Goal: Transaction & Acquisition: Purchase product/service

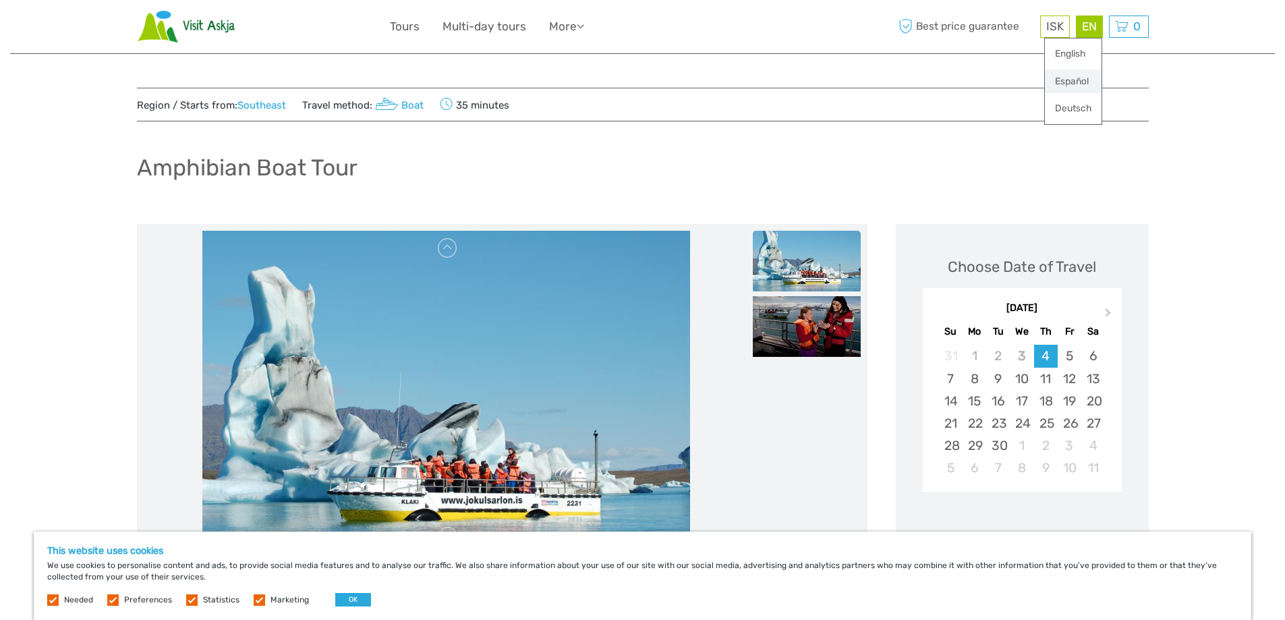
click at [1069, 77] on link "Español" at bounding box center [1073, 81] width 57 height 24
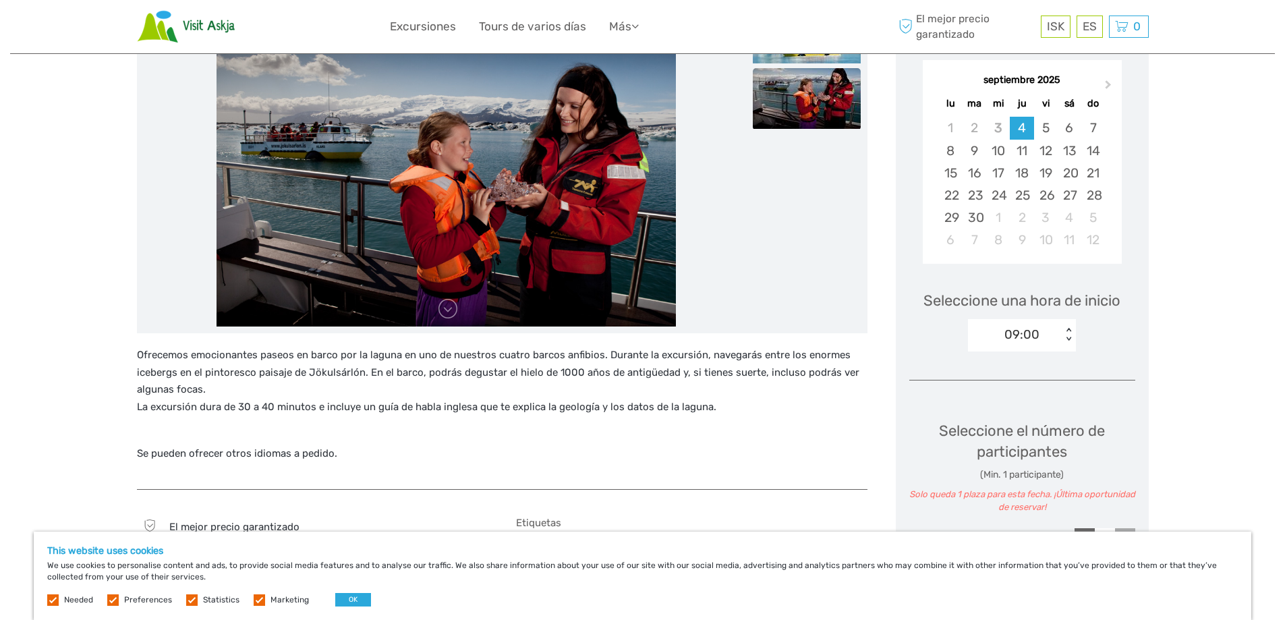
scroll to position [67, 0]
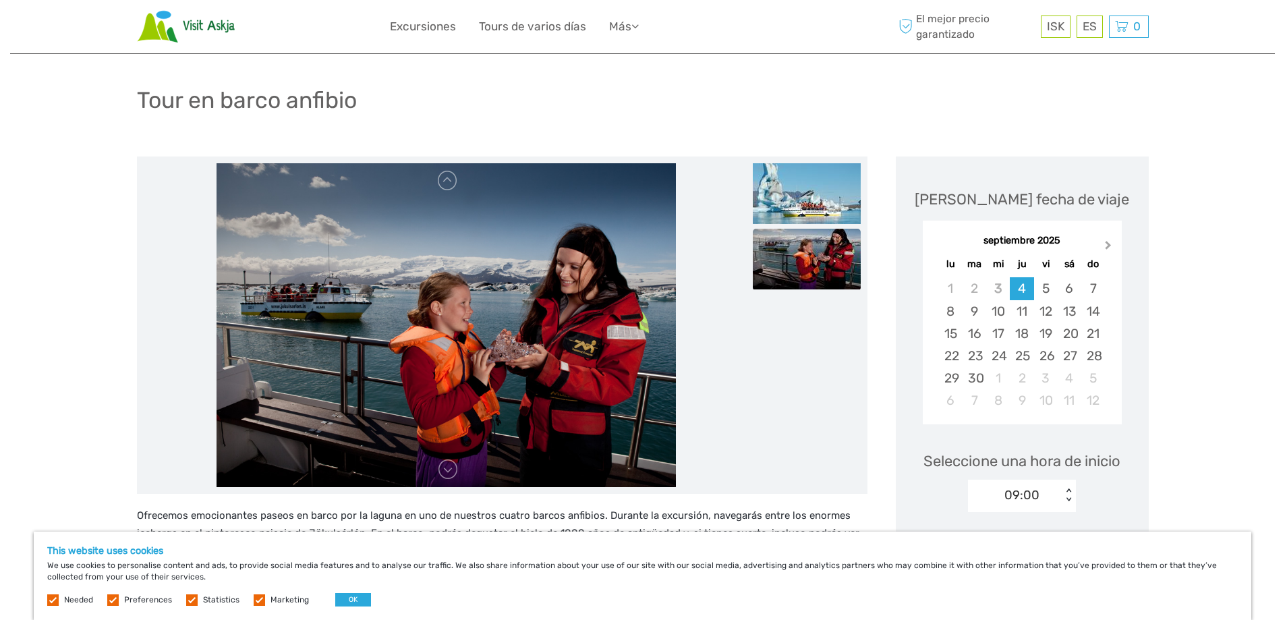
click at [1109, 246] on span "Next Month" at bounding box center [1109, 248] width 0 height 20
click at [1003, 330] on div "12" at bounding box center [998, 334] width 24 height 22
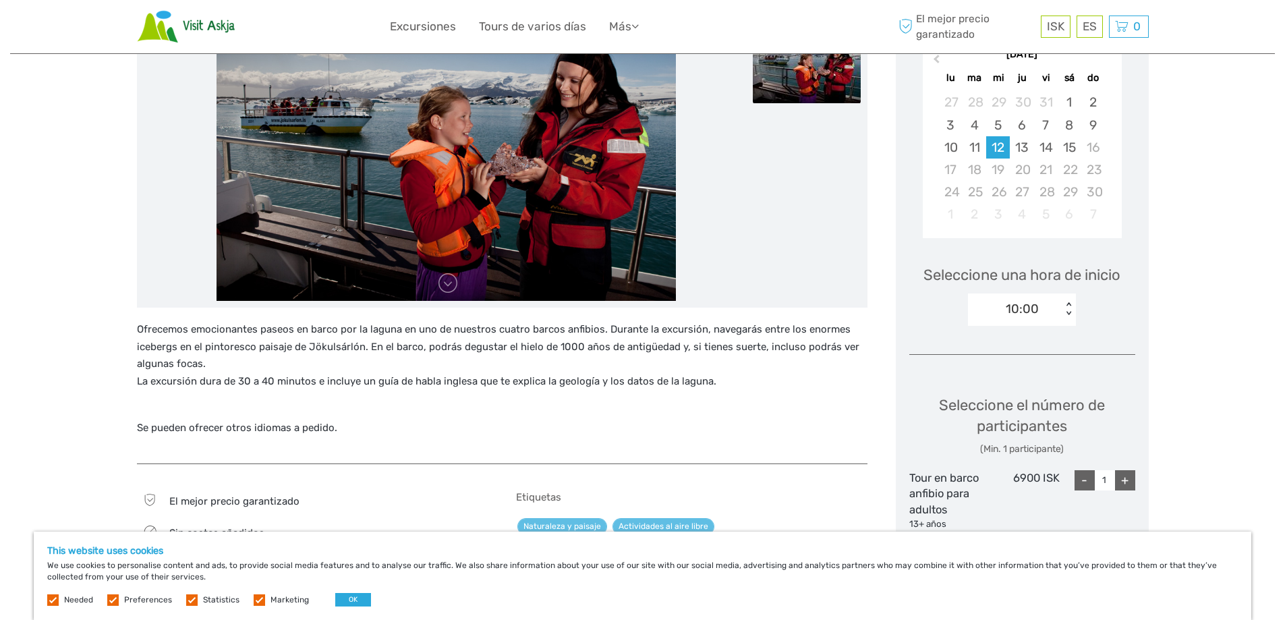
scroll to position [270, 0]
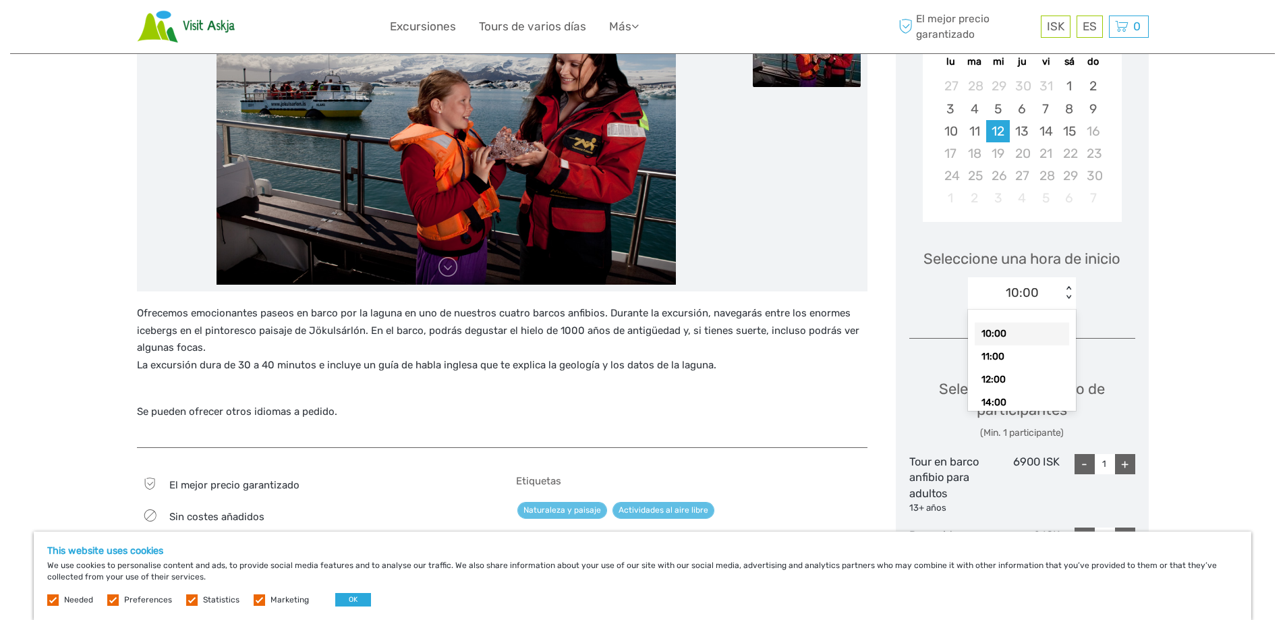
click at [1043, 296] on div "10:00" at bounding box center [1015, 293] width 94 height 20
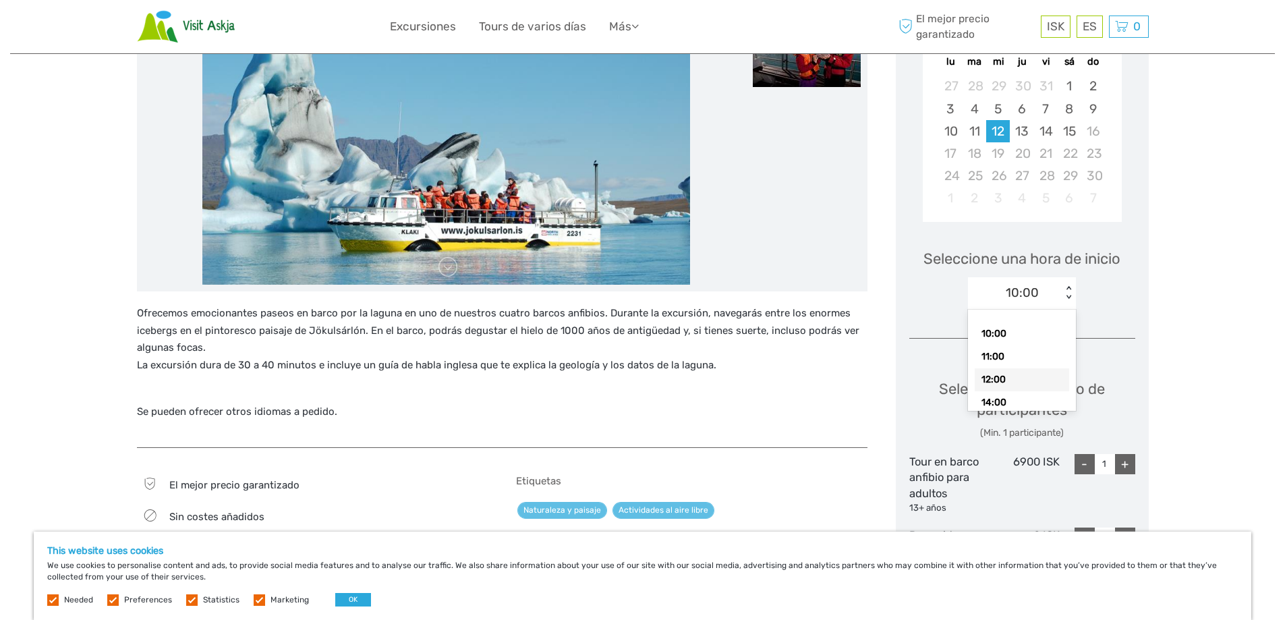
click at [995, 381] on div "12:00" at bounding box center [1022, 379] width 94 height 23
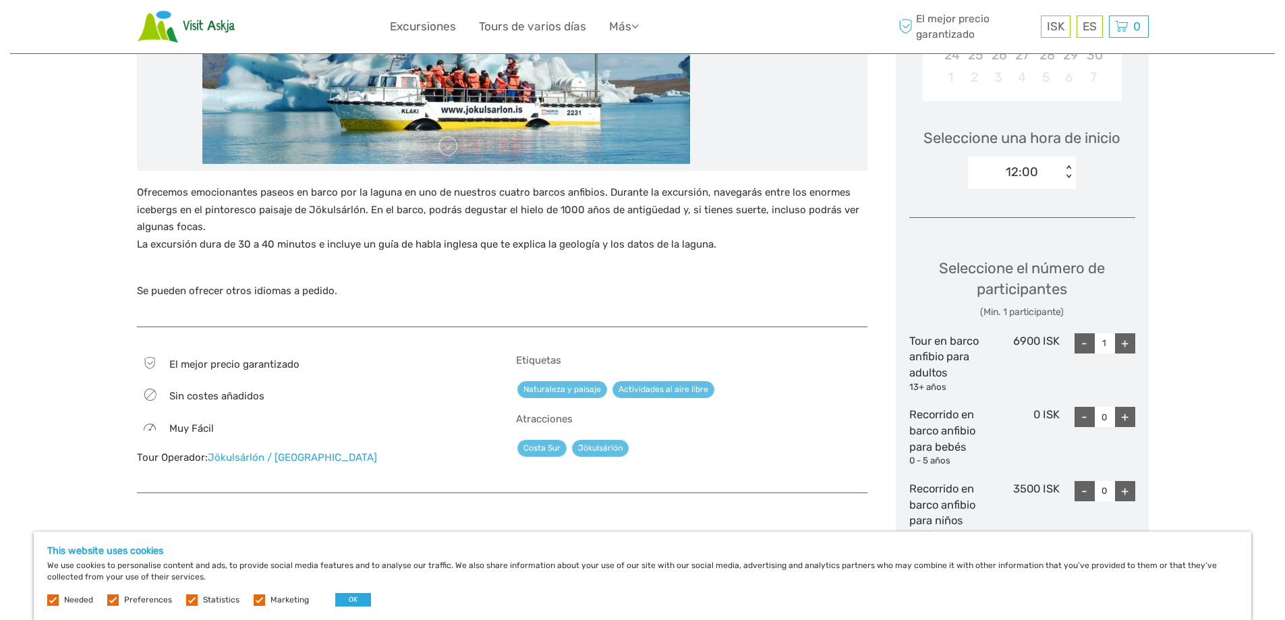
scroll to position [405, 0]
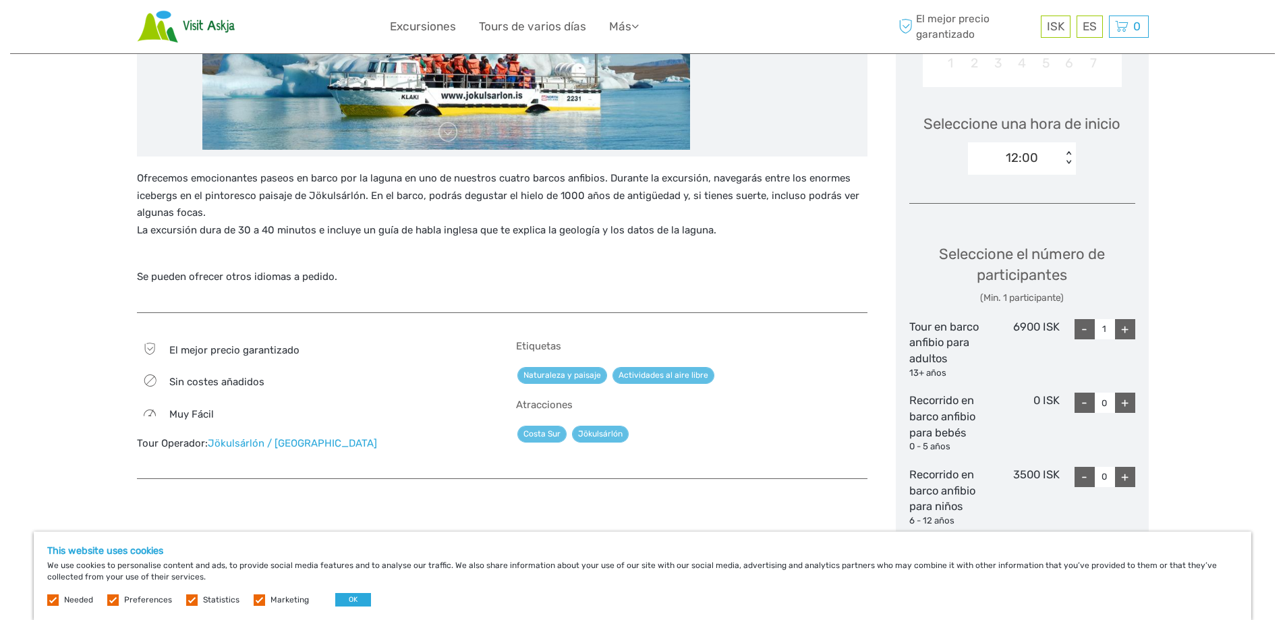
click at [1131, 327] on div "+" at bounding box center [1125, 329] width 20 height 20
type input "2"
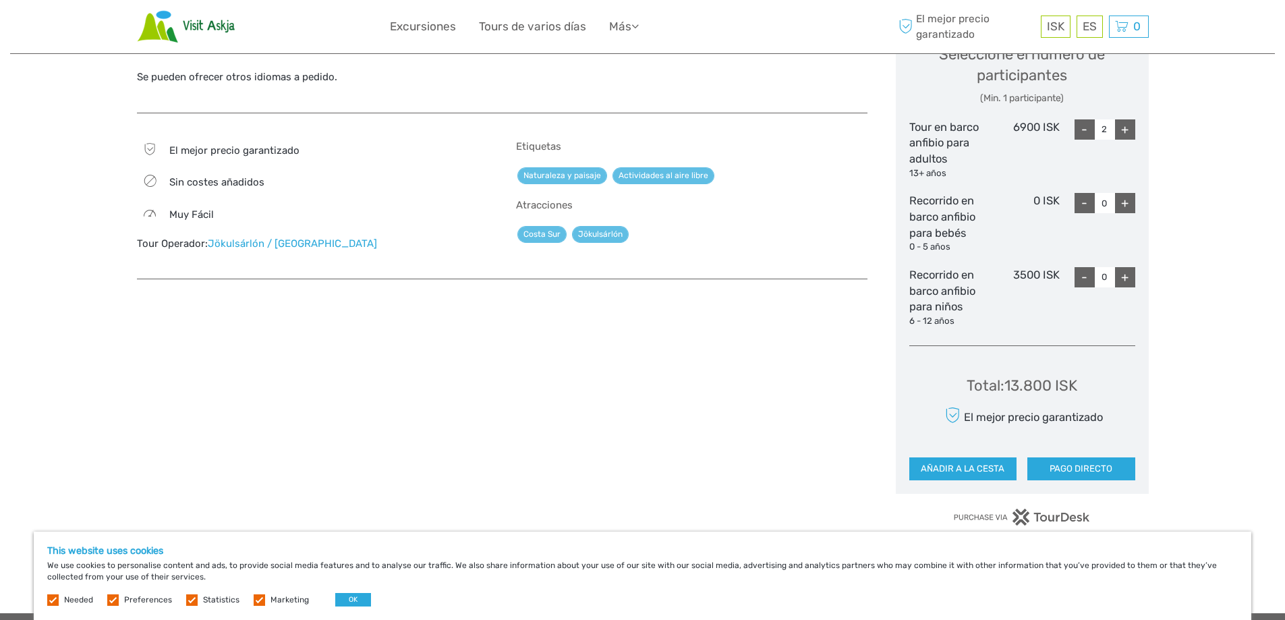
scroll to position [675, 0]
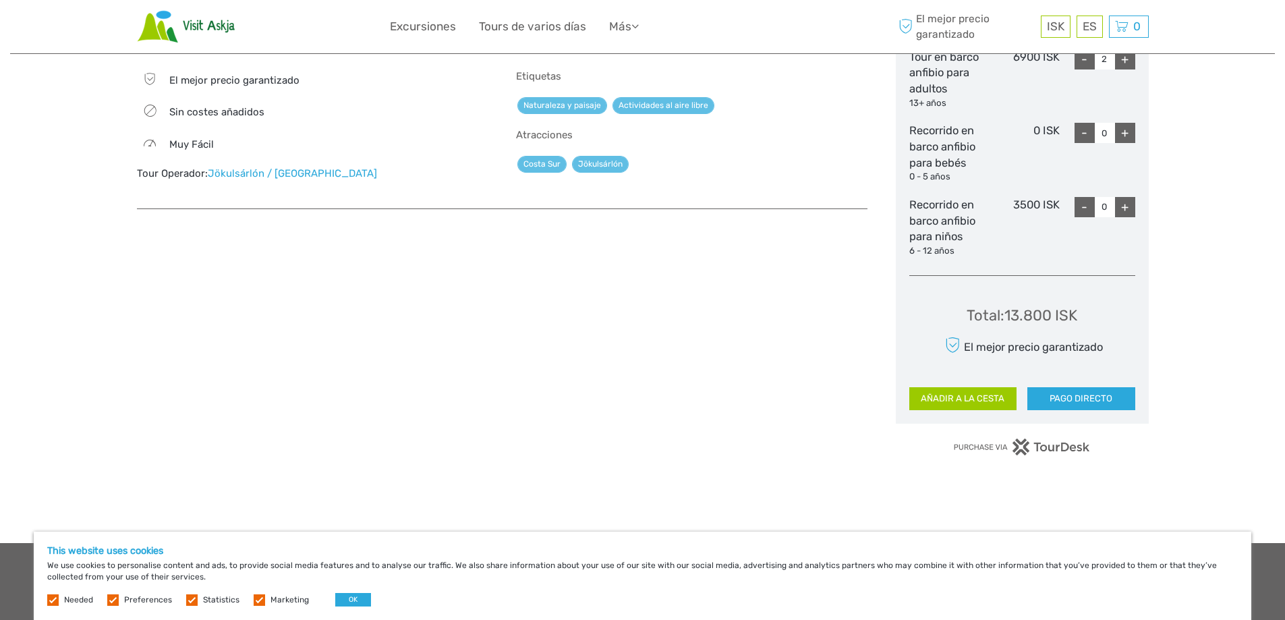
click at [1004, 404] on button "AÑADIR A LA CESTA" at bounding box center [964, 398] width 108 height 23
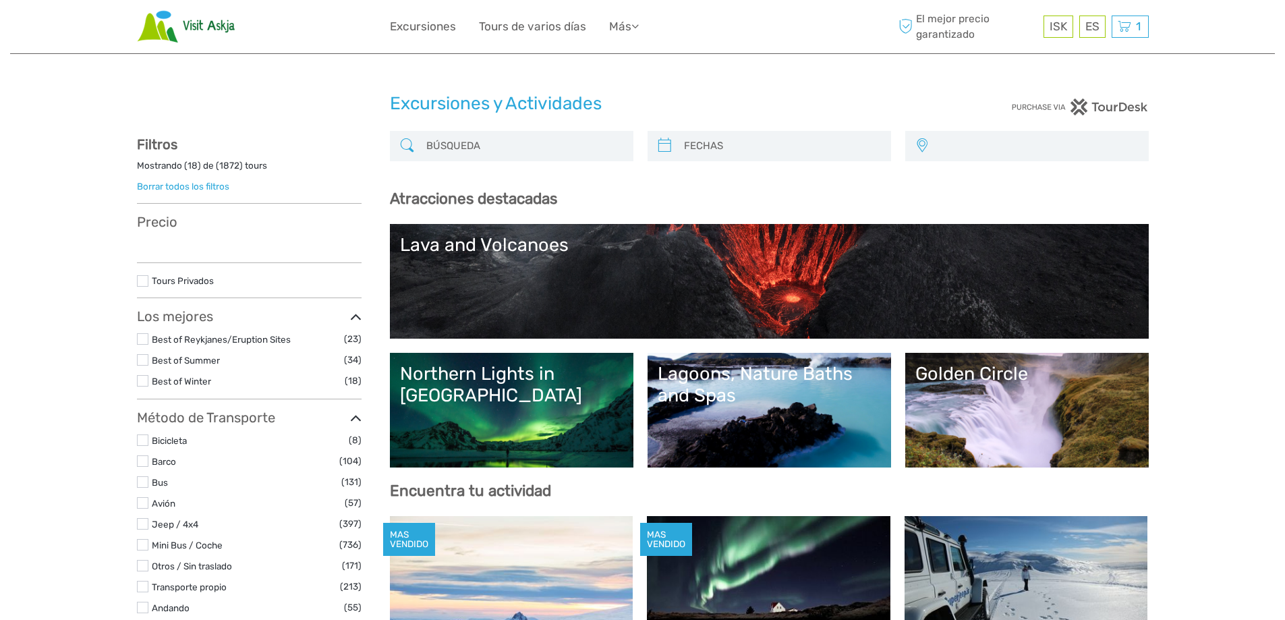
select select
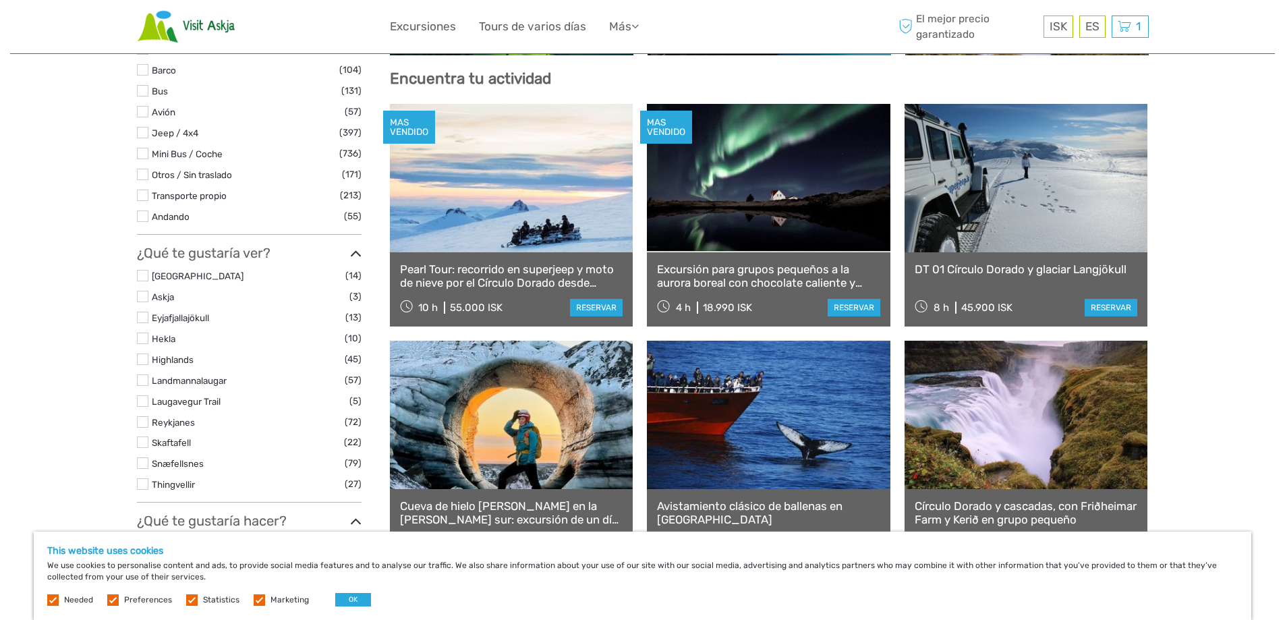
scroll to position [405, 0]
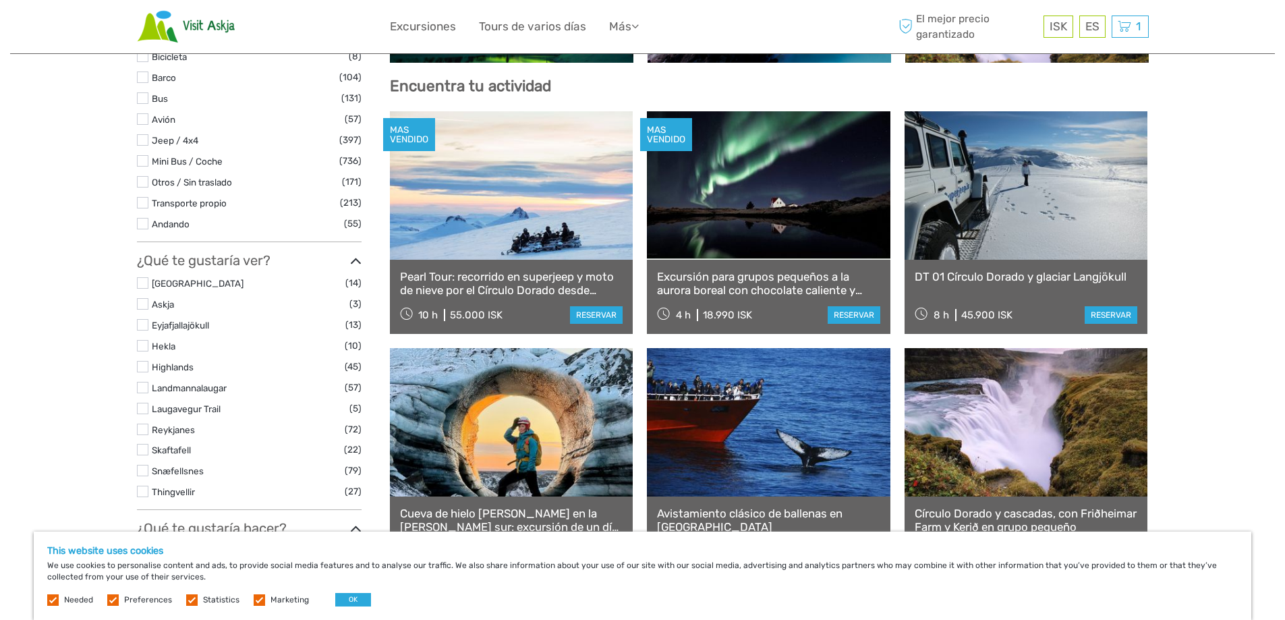
click at [457, 202] on link at bounding box center [512, 185] width 244 height 148
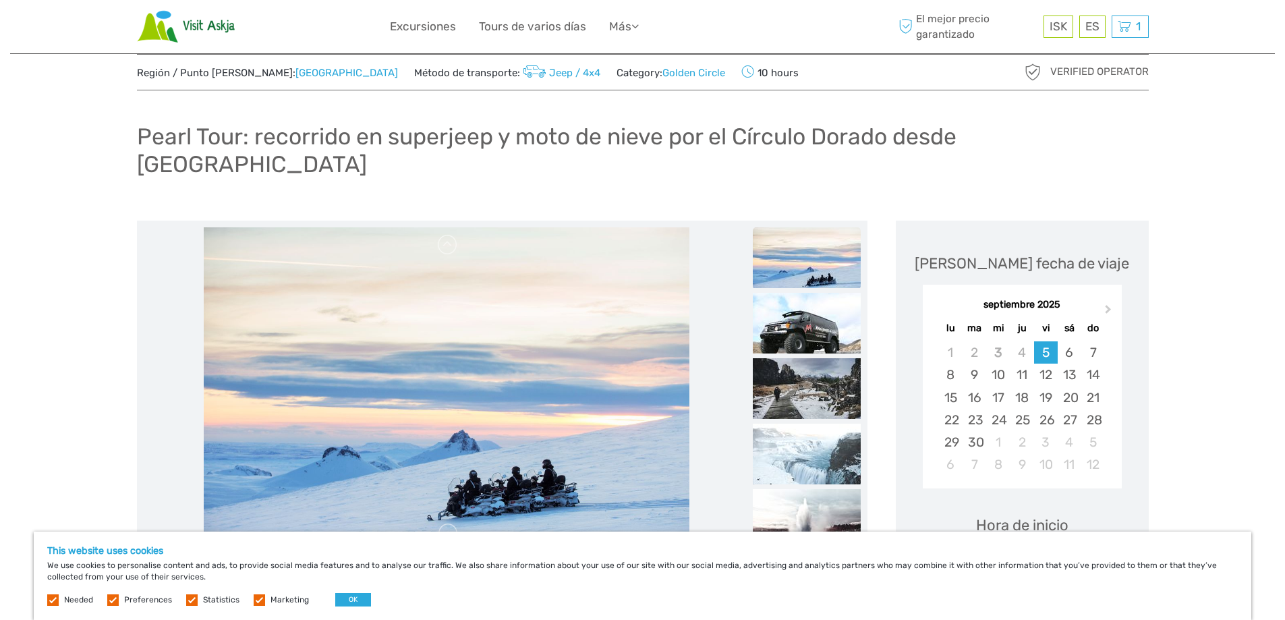
scroll to position [67, 0]
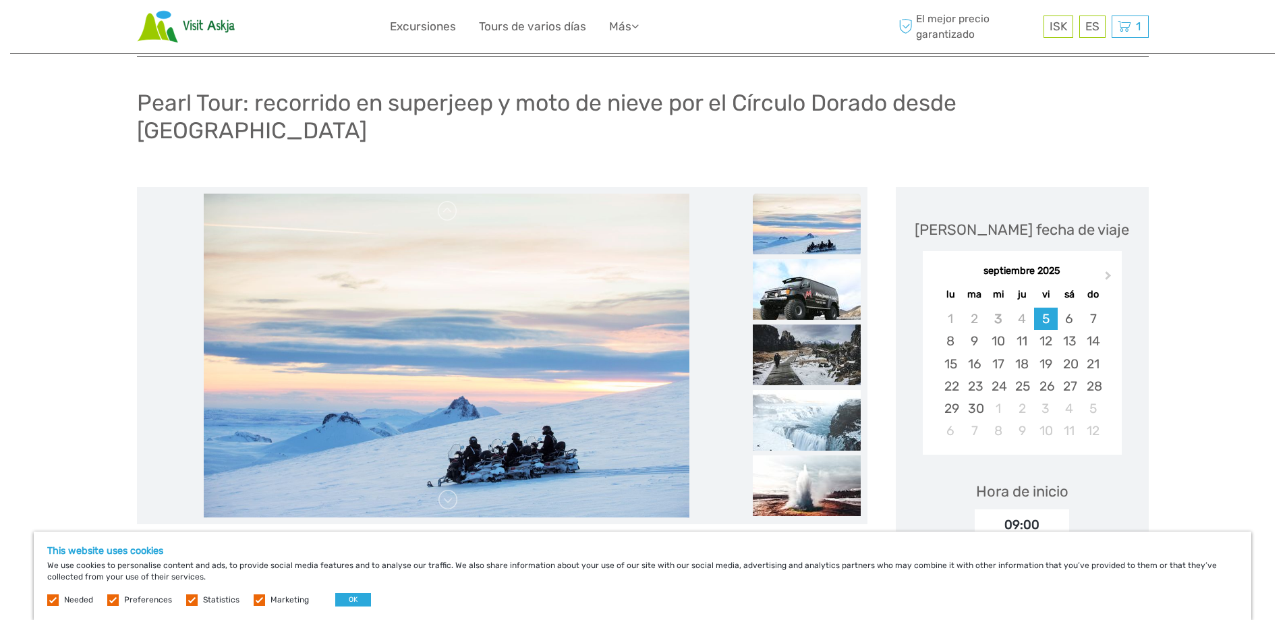
click at [440, 256] on img at bounding box center [447, 356] width 486 height 324
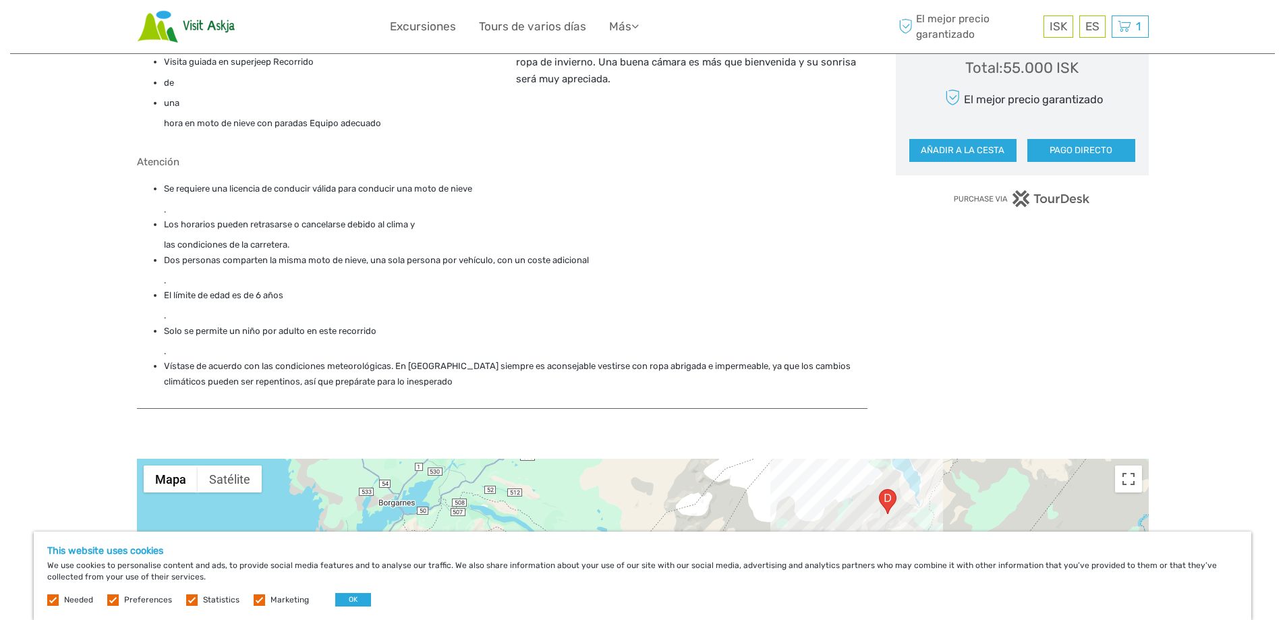
scroll to position [1080, 0]
click at [1142, 25] on span "1" at bounding box center [1138, 26] width 9 height 13
